Goal: Check status

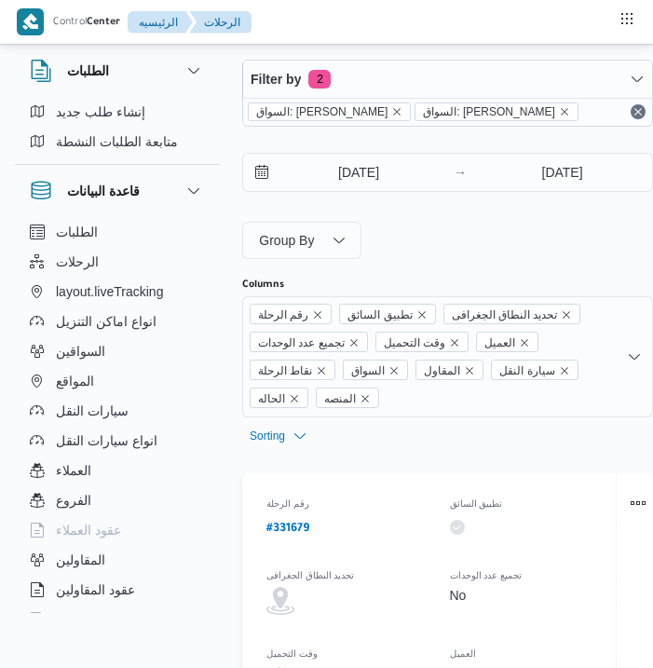
select select "ar"
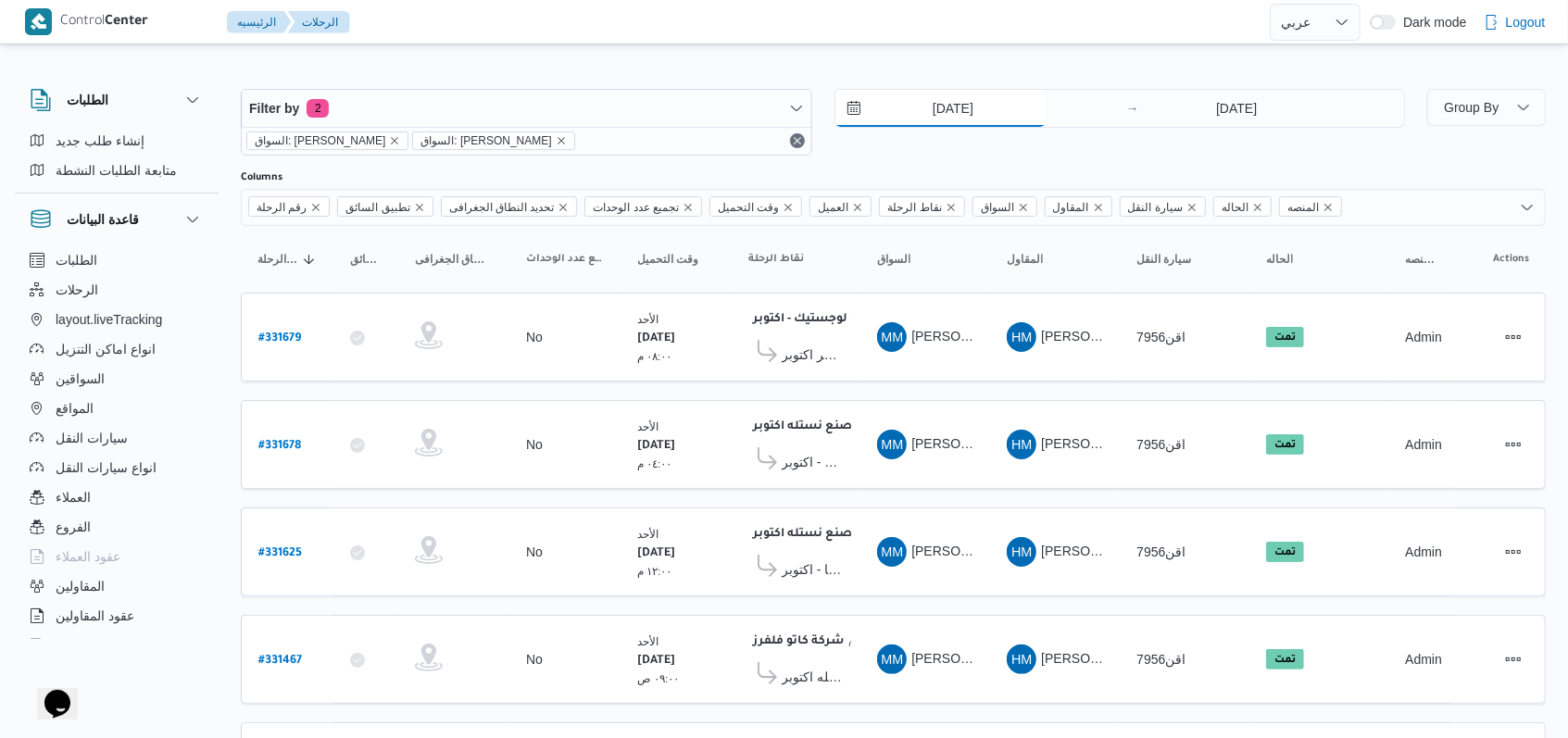
click at [648, 113] on input "[DATE]" at bounding box center [940, 107] width 210 height 37
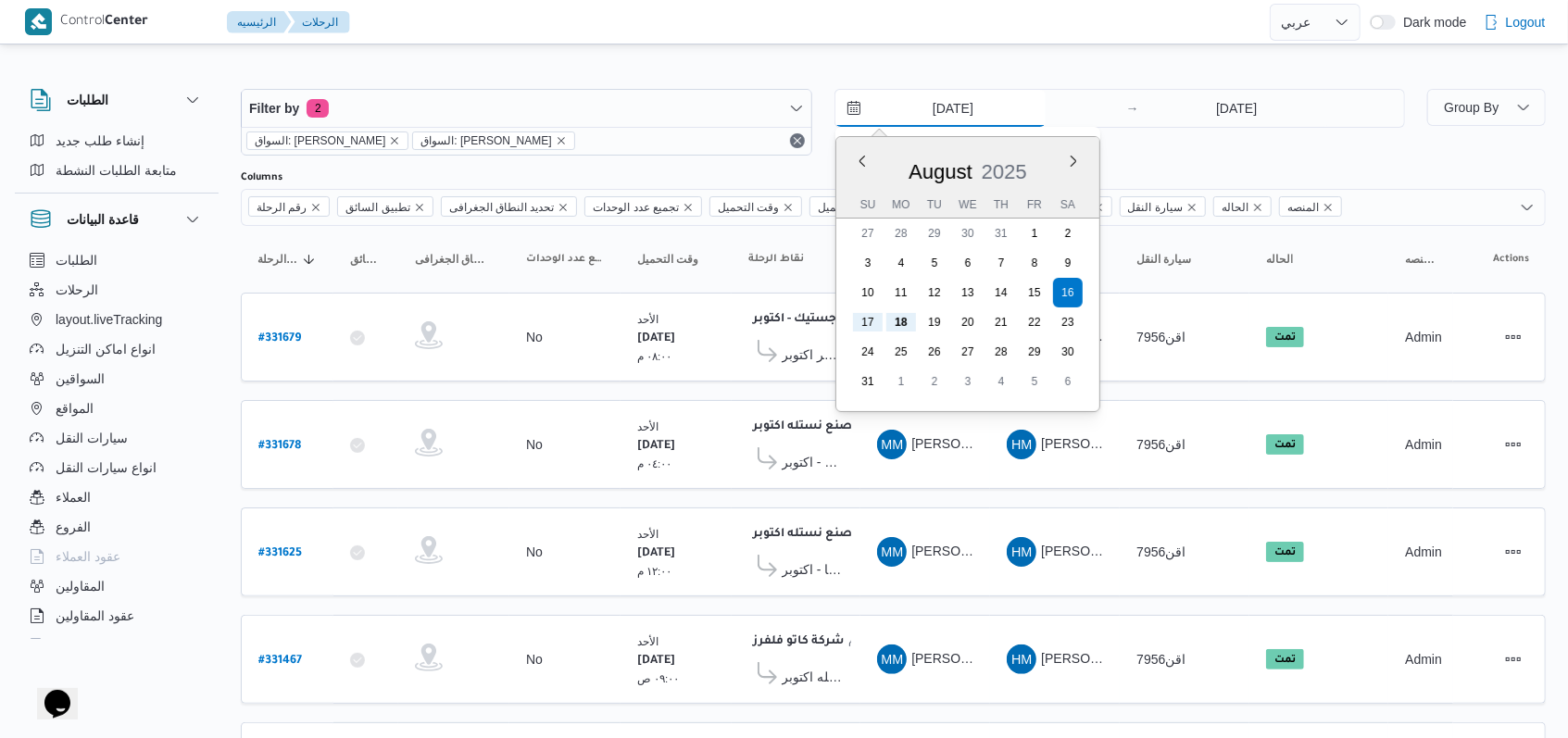
click at [648, 113] on input "[DATE]" at bounding box center [940, 107] width 210 height 37
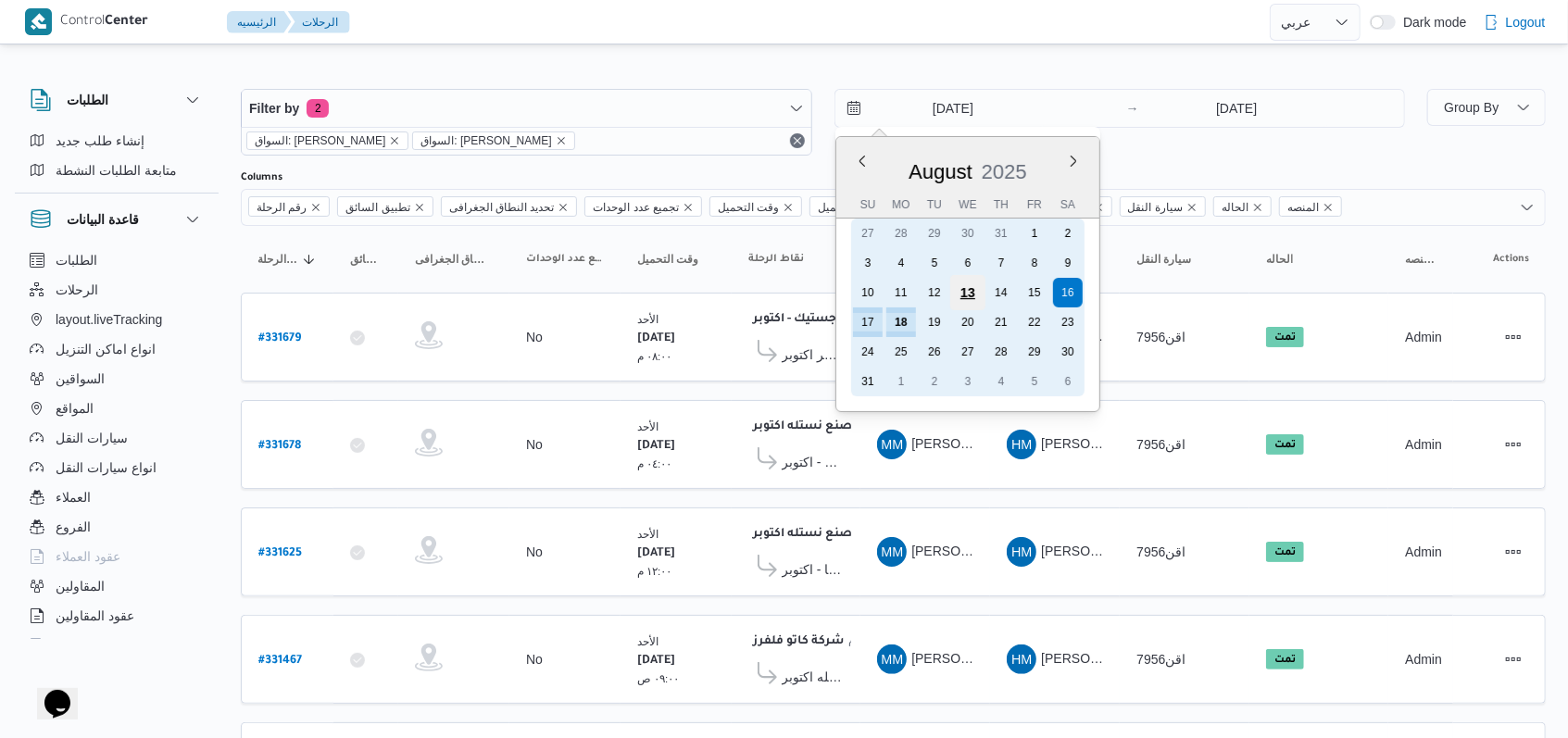
click at [648, 293] on div "13" at bounding box center [966, 292] width 35 height 35
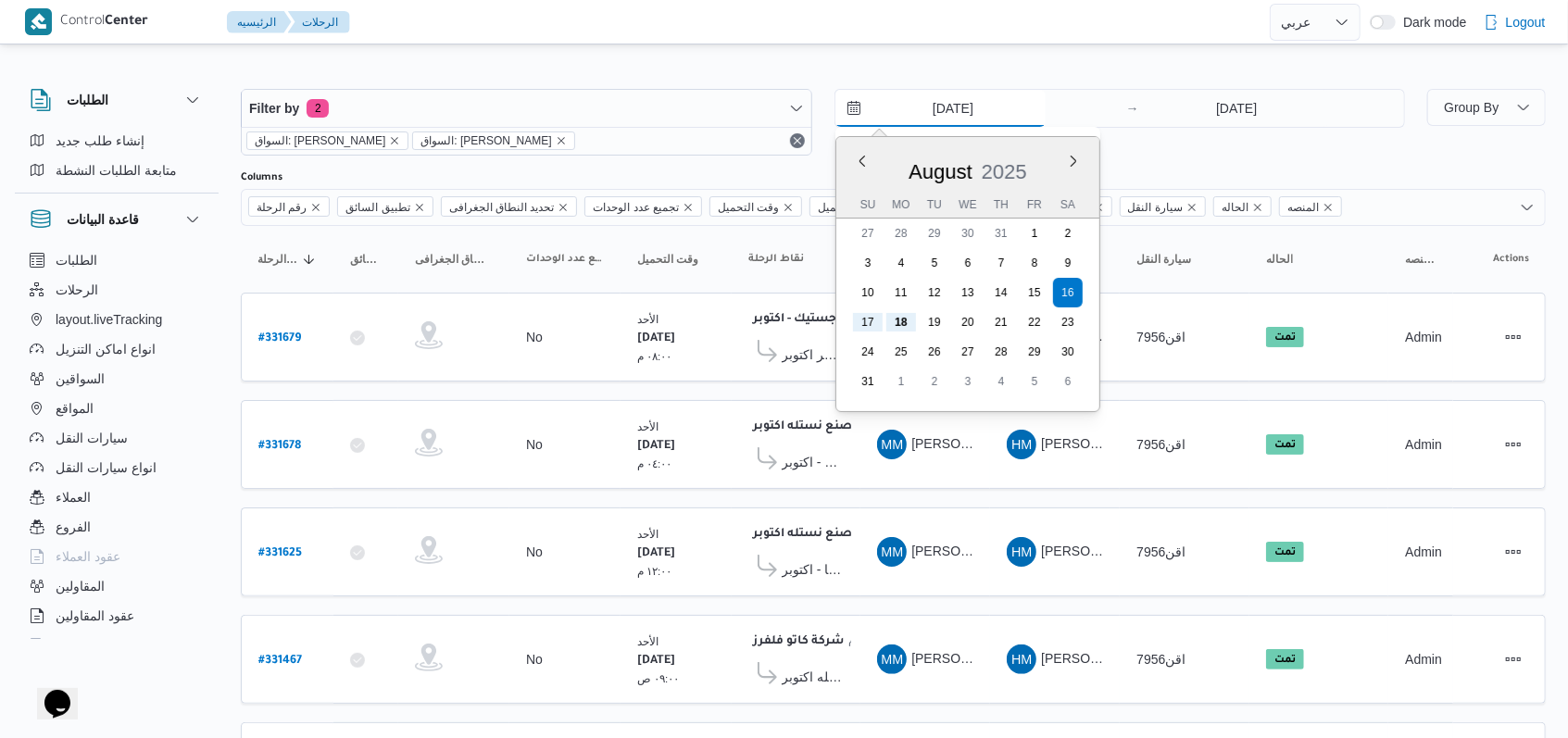
type input "[DATE]"
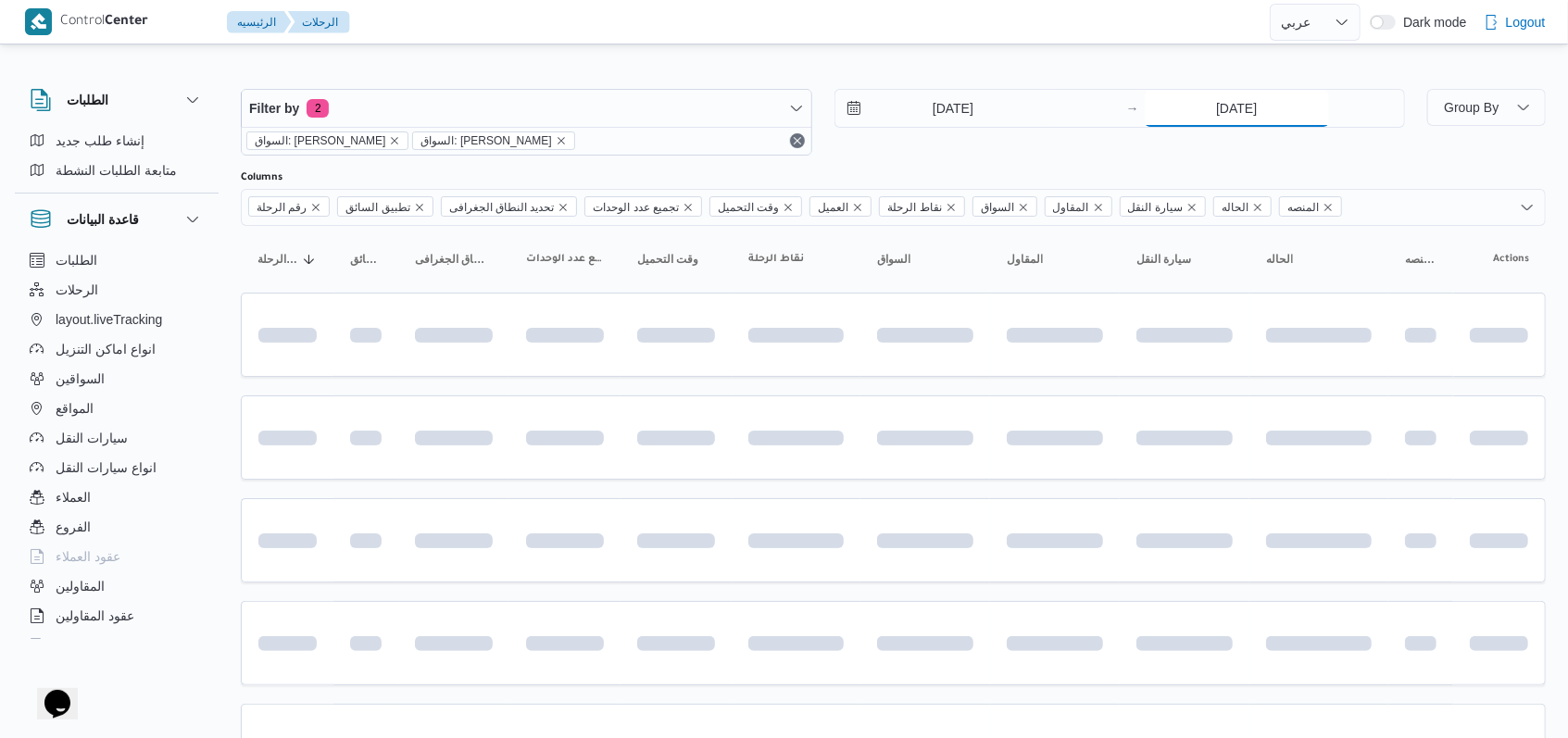
click at [648, 125] on input "[DATE]" at bounding box center [1236, 107] width 184 height 37
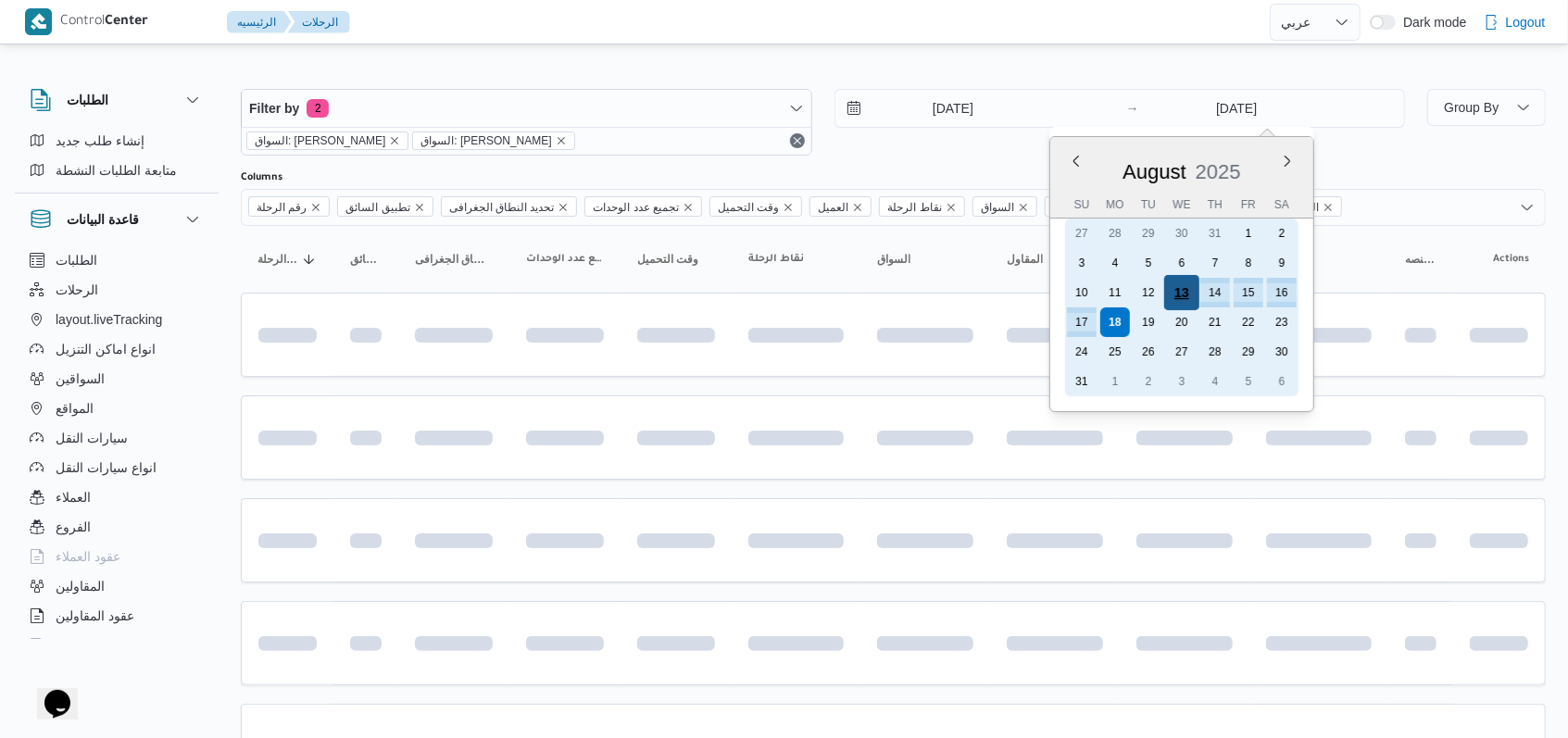
click at [648, 285] on div "13" at bounding box center [1181, 292] width 35 height 35
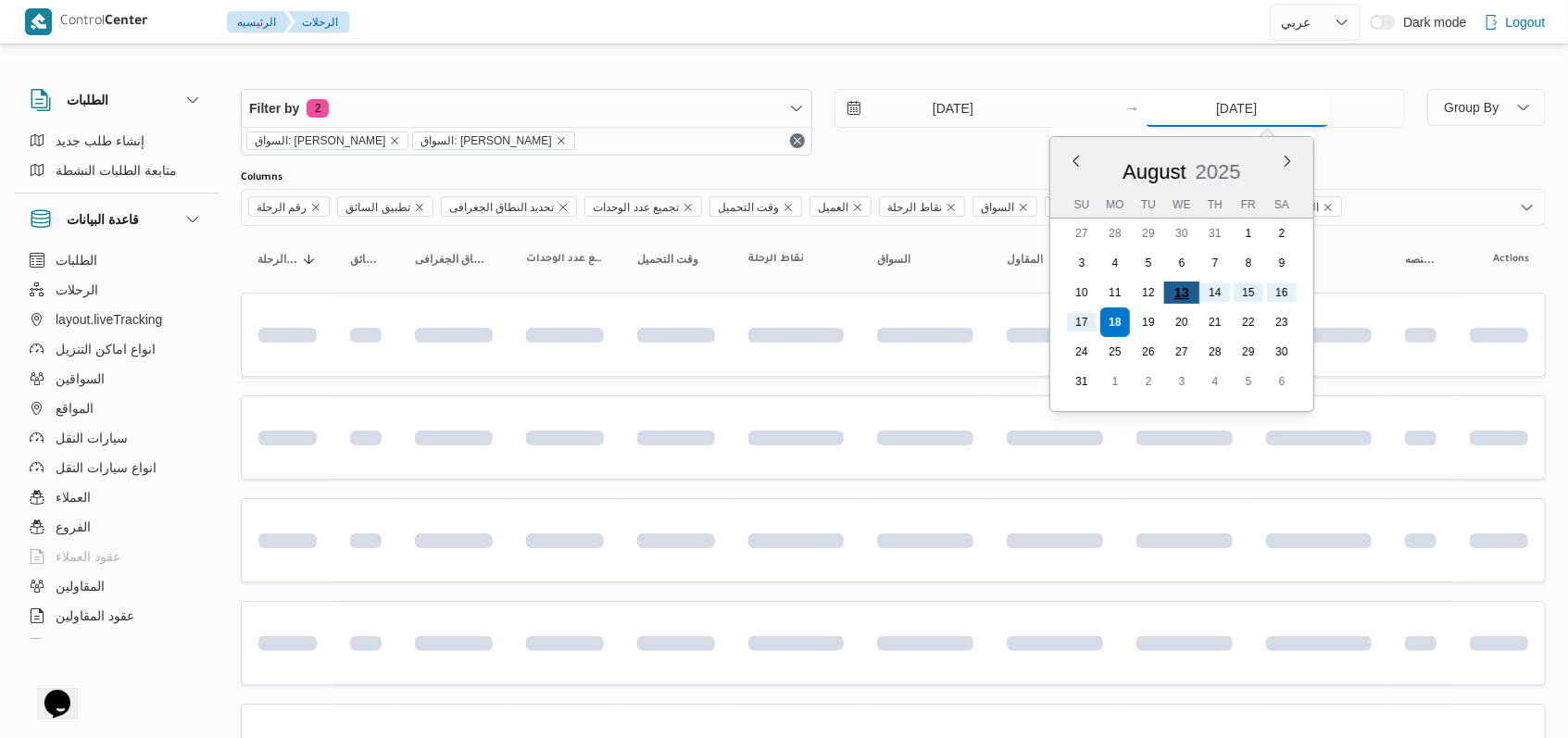
type input "[DATE]"
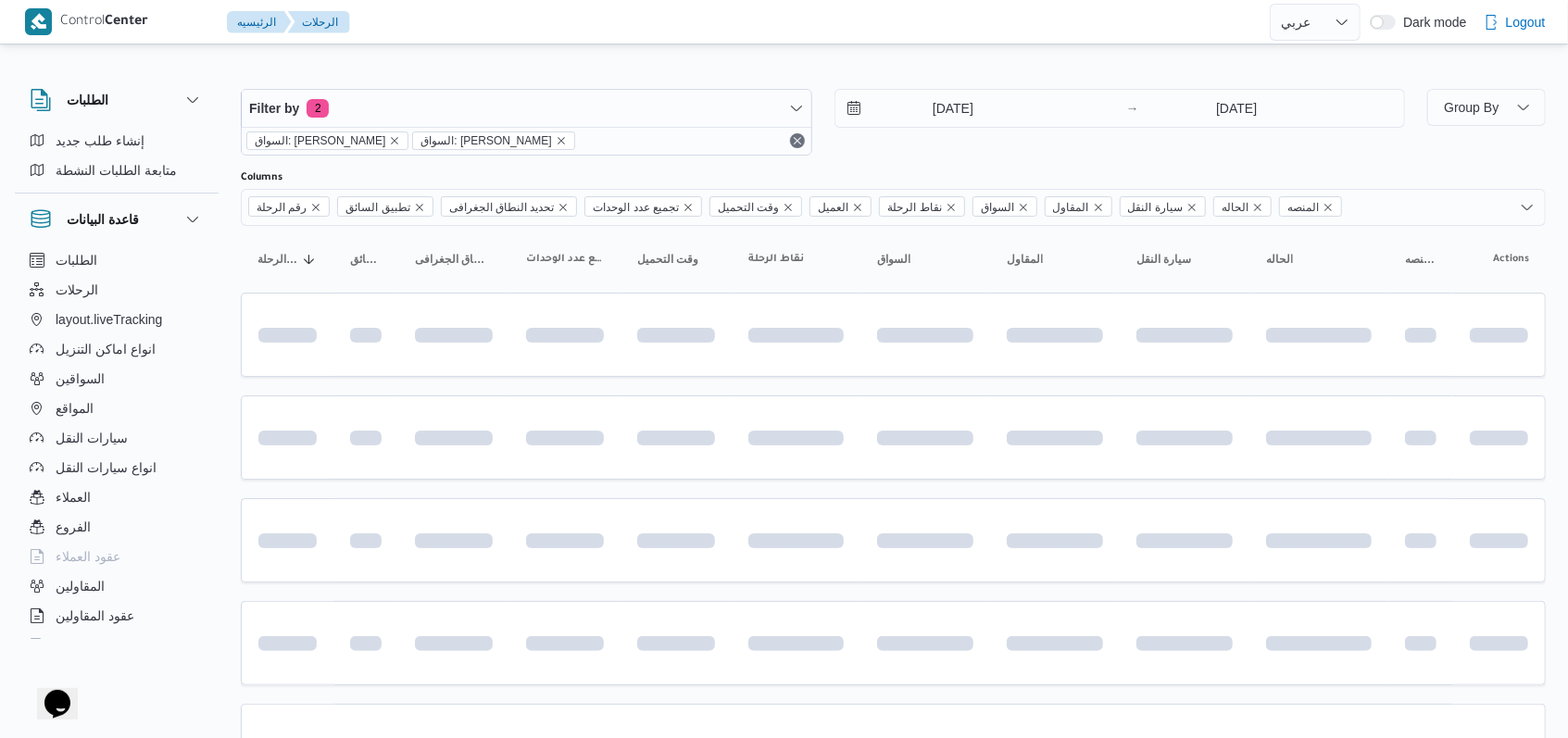
click at [648, 147] on div "[DATE] → [DATE]" at bounding box center [1120, 121] width 572 height 67
